Goal: Obtain resource: Obtain resource

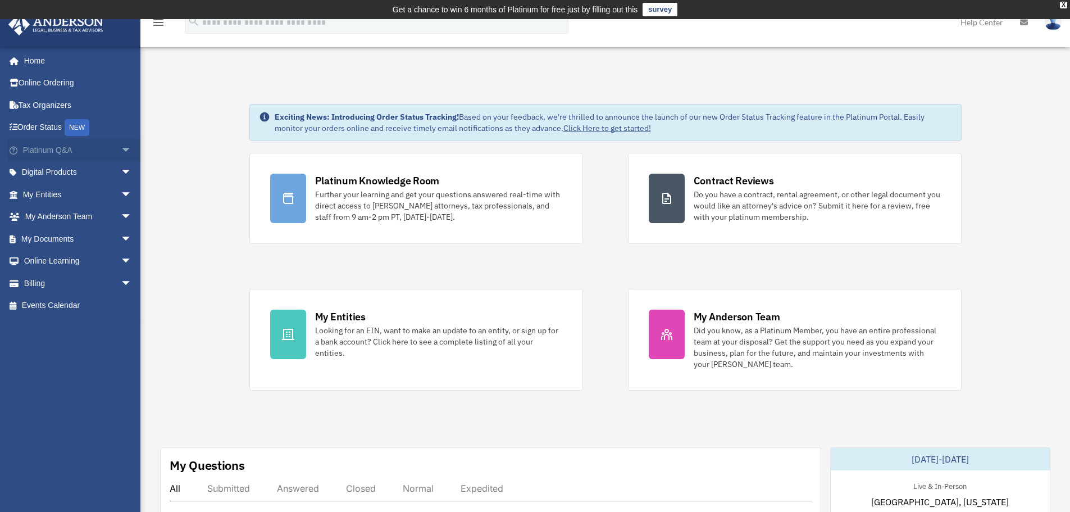
click at [121, 148] on span "arrow_drop_down" at bounding box center [132, 150] width 22 height 23
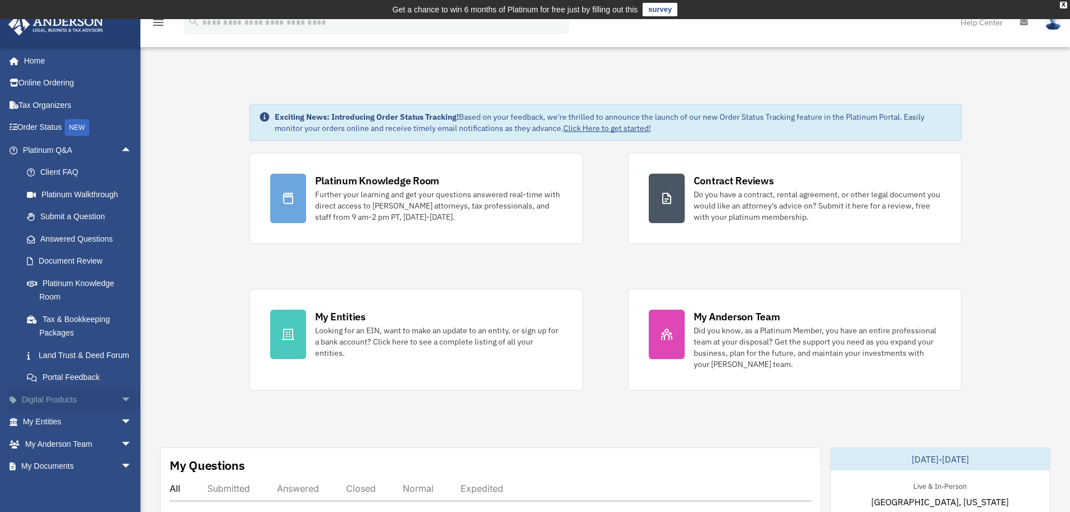
click at [72, 410] on link "Digital Products arrow_drop_down" at bounding box center [78, 399] width 141 height 22
click at [121, 411] on span "arrow_drop_down" at bounding box center [132, 399] width 22 height 23
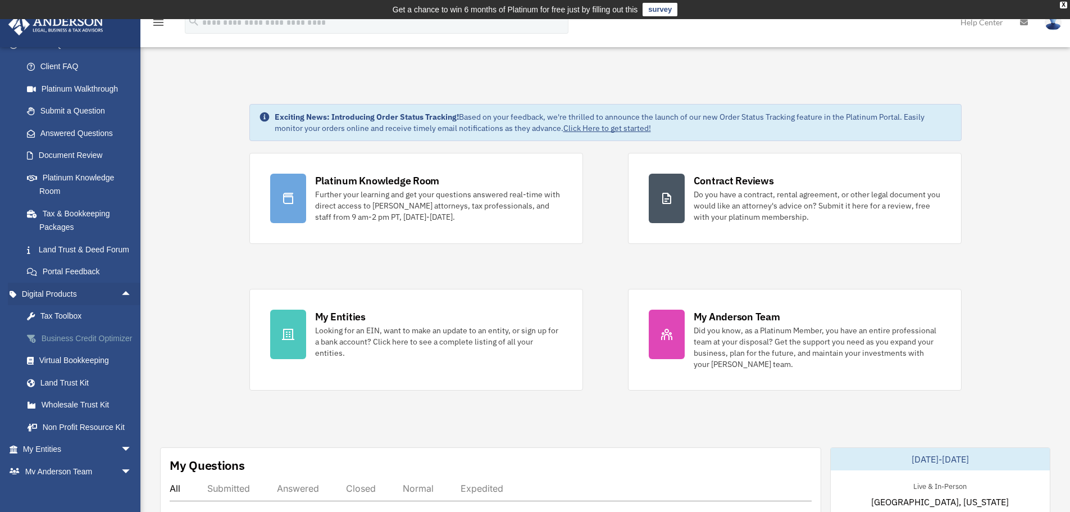
scroll to position [112, 0]
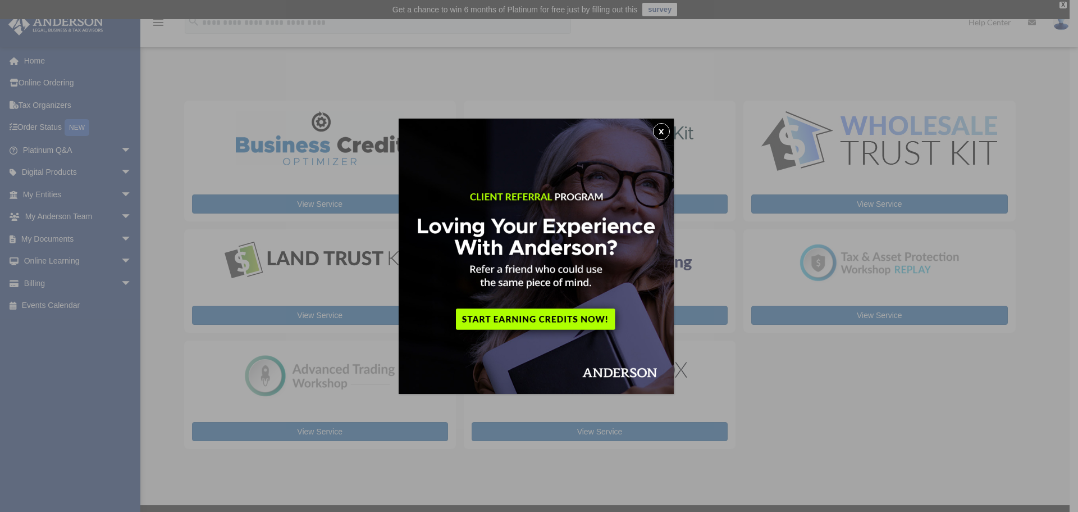
click at [663, 129] on button "x" at bounding box center [661, 131] width 17 height 17
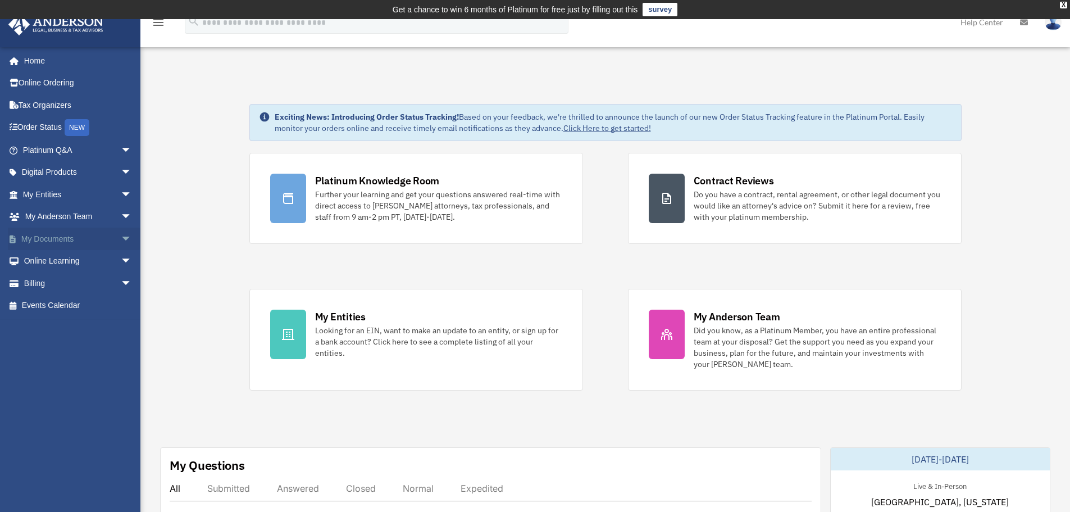
click at [121, 240] on span "arrow_drop_down" at bounding box center [132, 238] width 22 height 23
click at [121, 239] on span "arrow_drop_up" at bounding box center [132, 238] width 22 height 23
click at [121, 238] on span "arrow_drop_down" at bounding box center [132, 238] width 22 height 23
click at [121, 241] on span "arrow_drop_up" at bounding box center [132, 238] width 22 height 23
click at [48, 103] on link "Tax Organizers" at bounding box center [78, 105] width 141 height 22
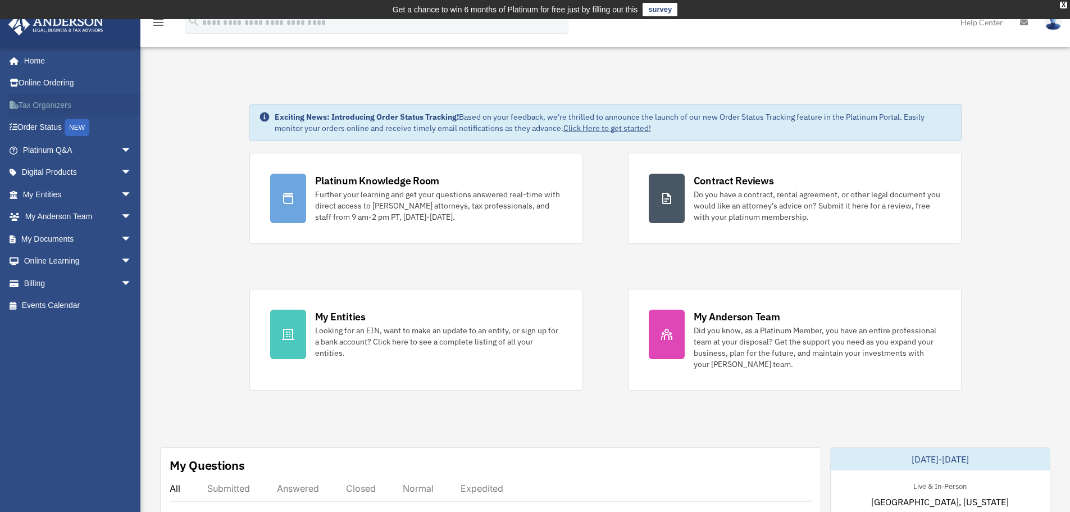
click at [45, 104] on link "Tax Organizers" at bounding box center [78, 105] width 141 height 22
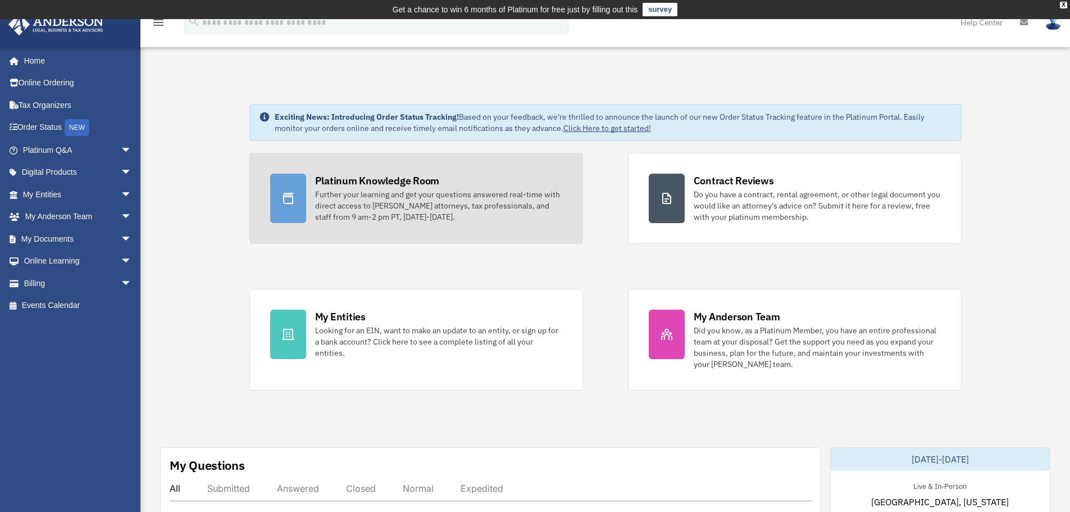
click at [362, 184] on div "Platinum Knowledge Room" at bounding box center [377, 181] width 125 height 14
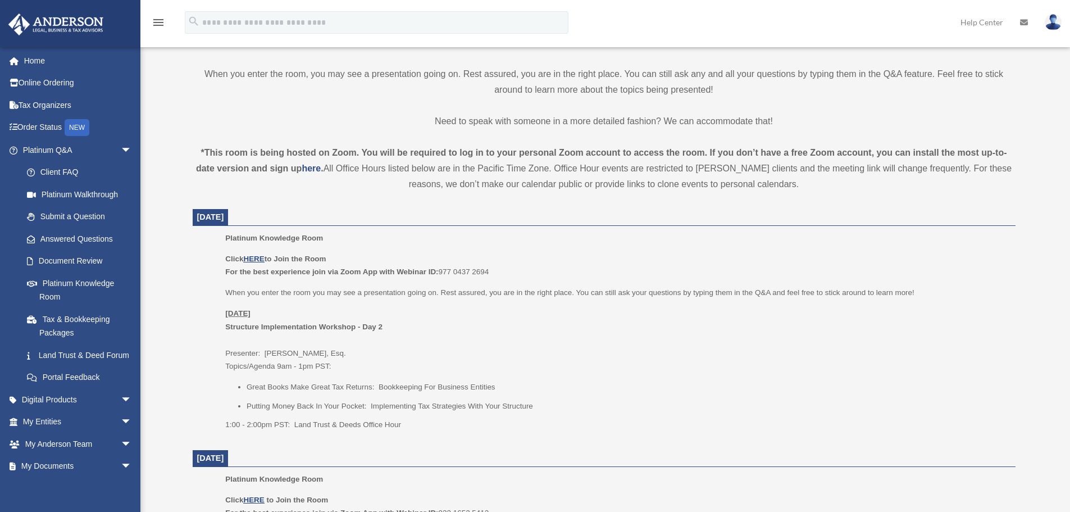
scroll to position [337, 0]
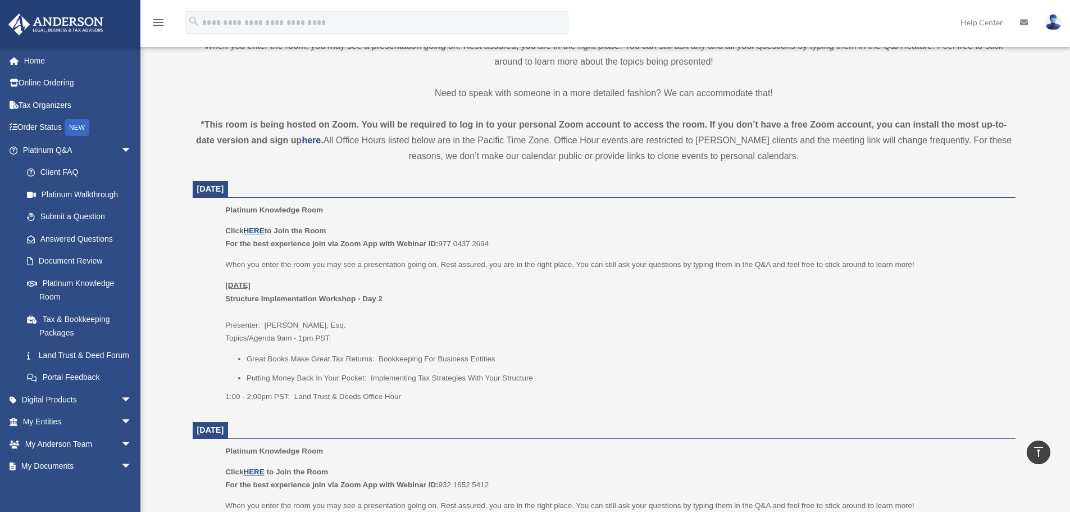
click at [253, 229] on u "HERE" at bounding box center [253, 230] width 21 height 8
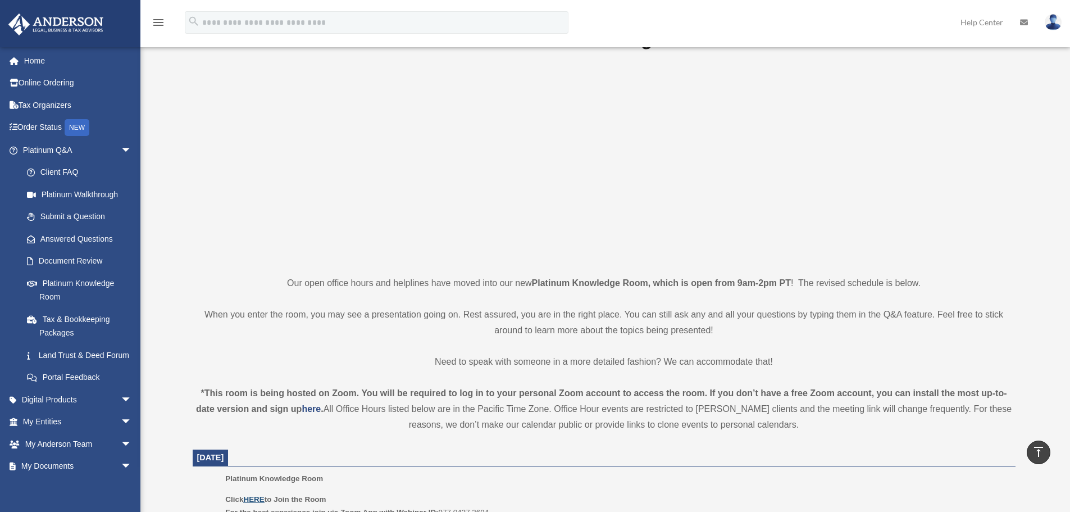
scroll to position [0, 0]
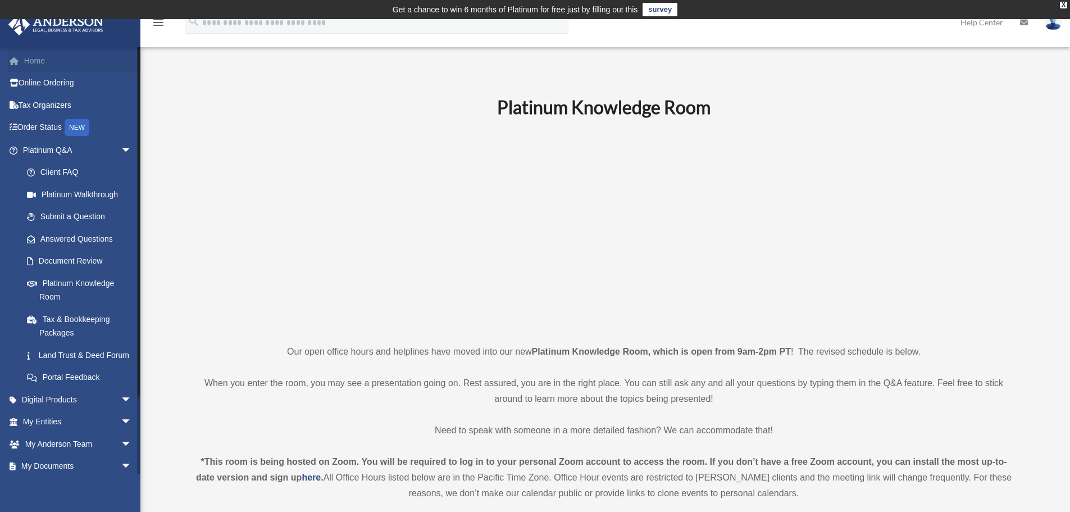
click at [36, 63] on link "Home" at bounding box center [78, 60] width 141 height 22
